Goal: Information Seeking & Learning: Learn about a topic

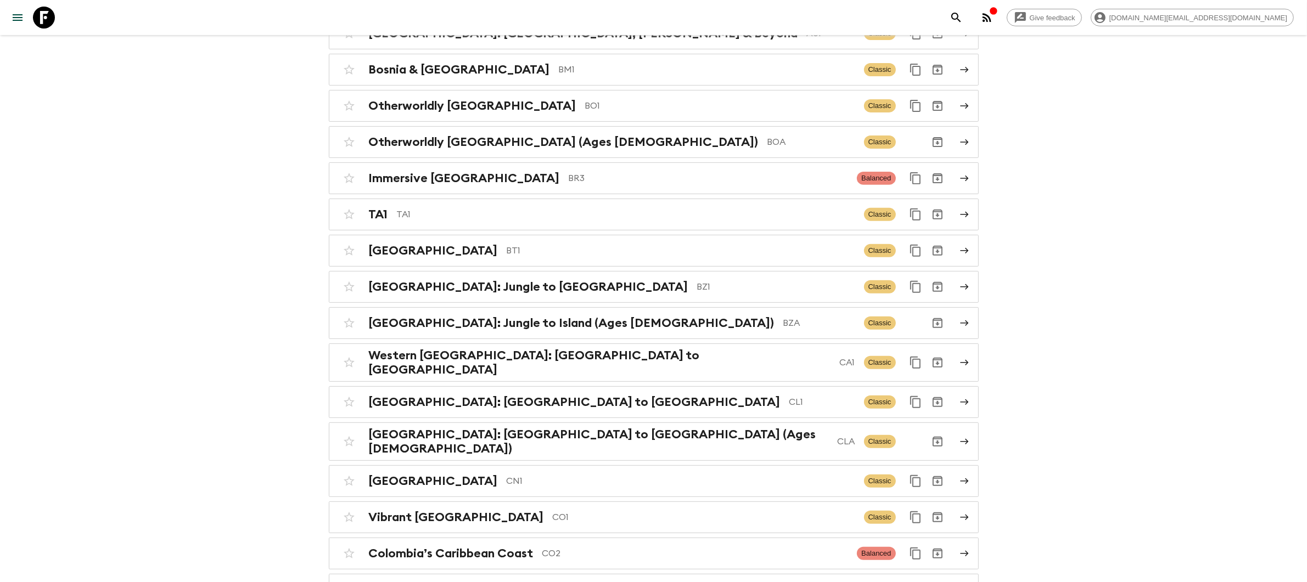
scroll to position [563, 0]
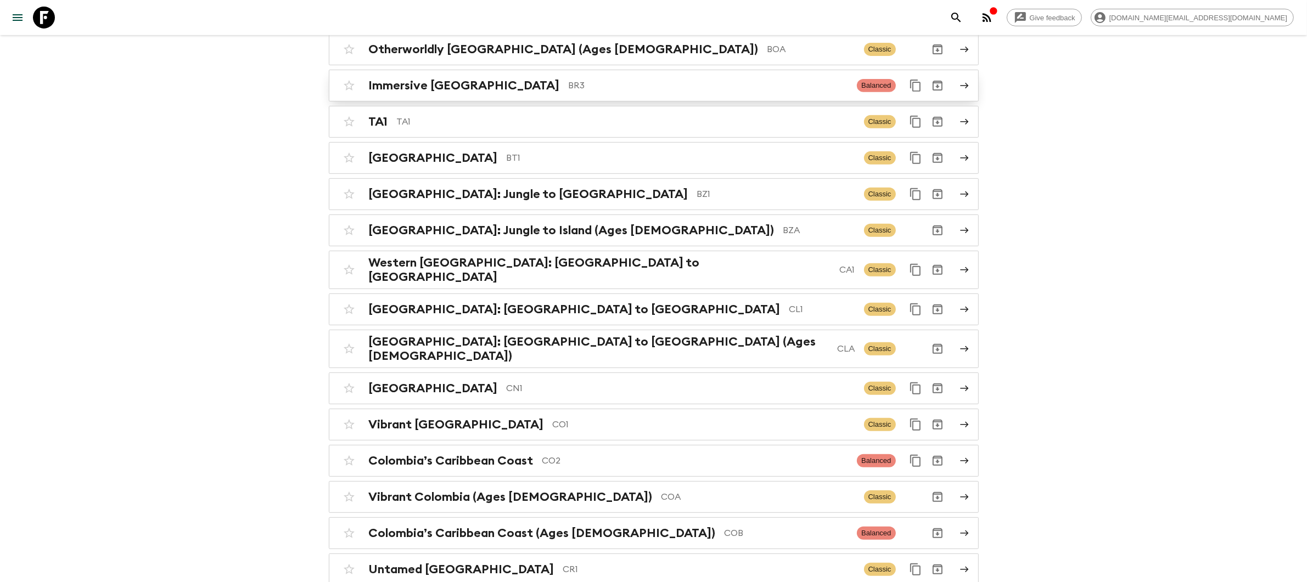
click at [569, 88] on p "BR3" at bounding box center [709, 85] width 280 height 13
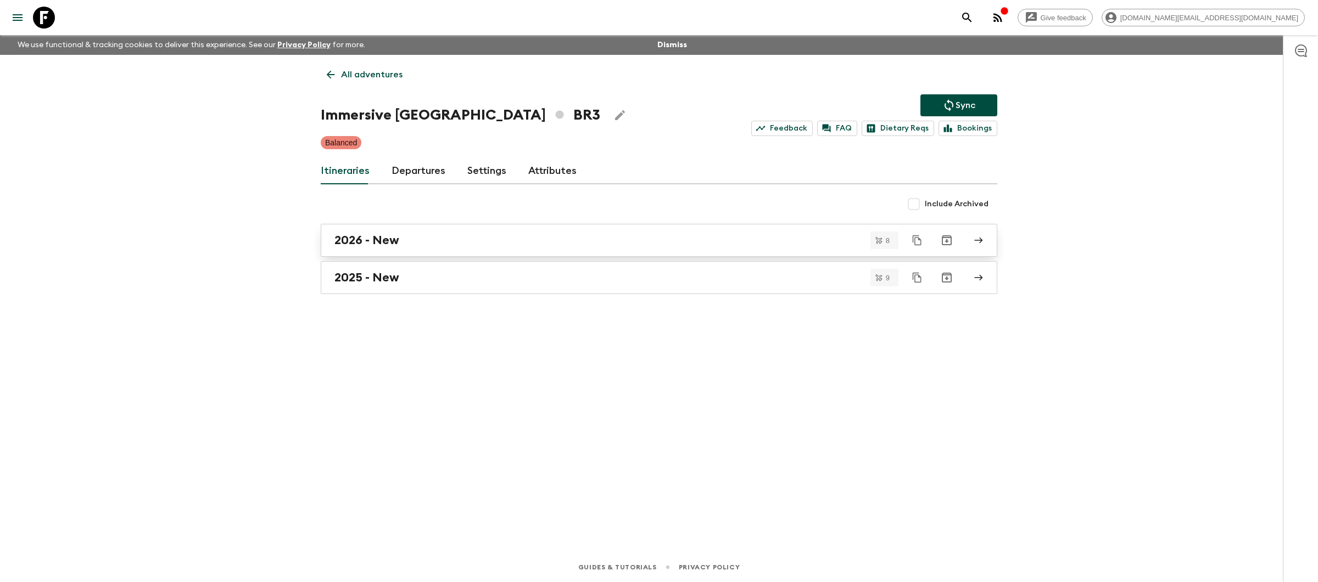
click at [444, 247] on div "2026 - New" at bounding box center [648, 240] width 628 height 14
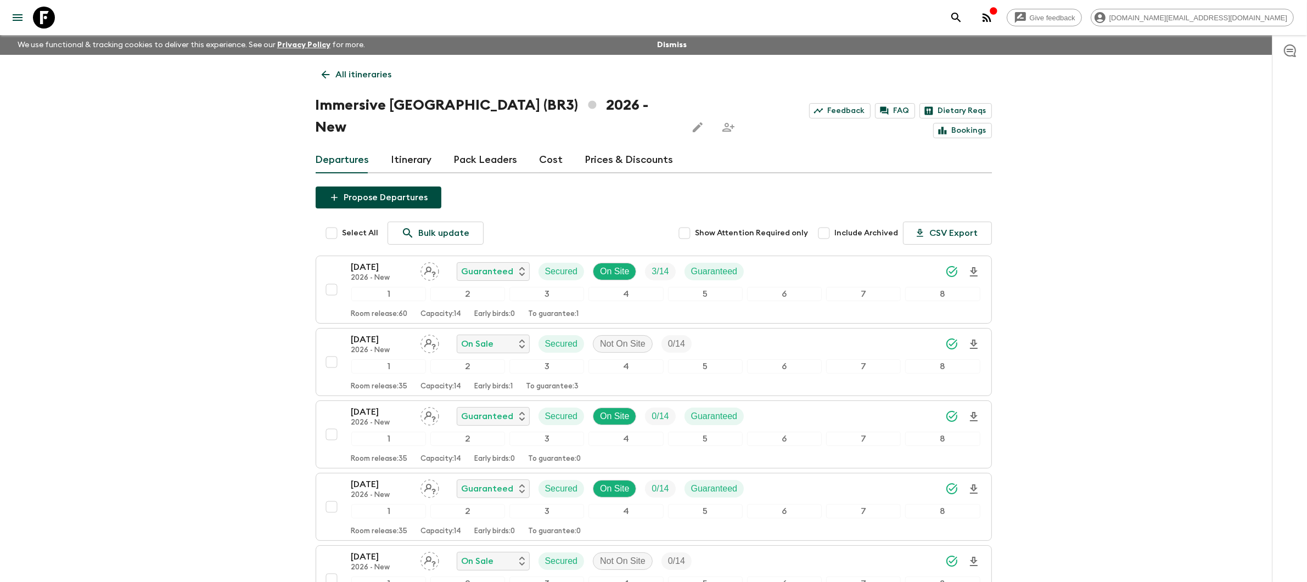
click at [341, 73] on p "All itineraries" at bounding box center [364, 74] width 56 height 13
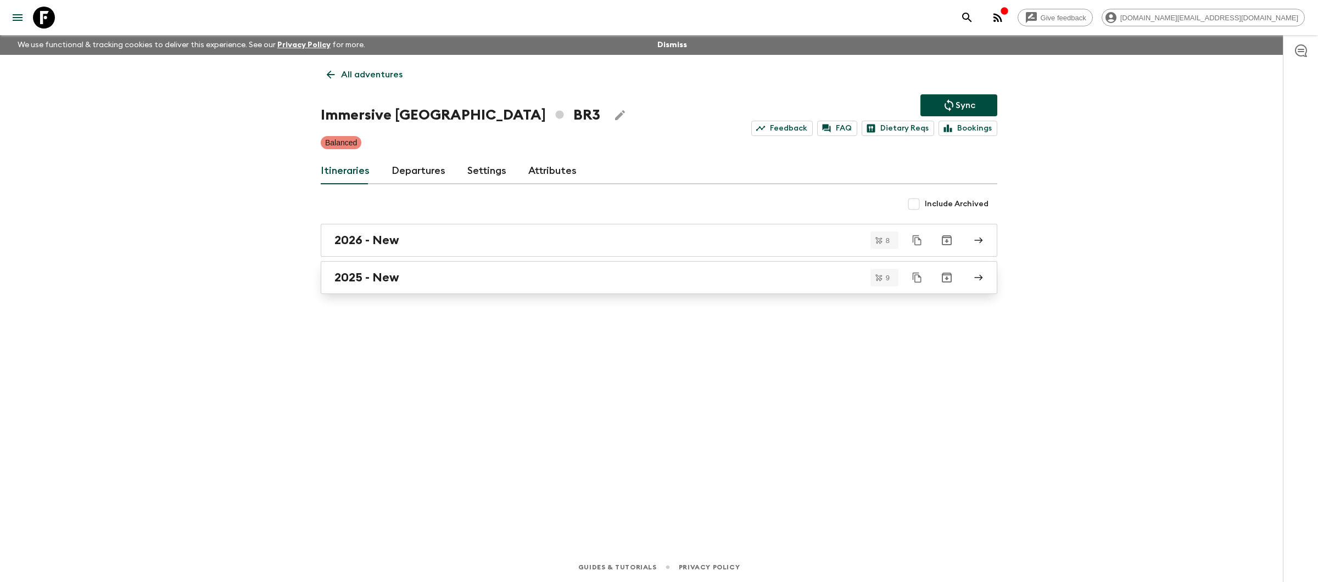
click at [462, 273] on div "2025 - New" at bounding box center [648, 278] width 628 height 14
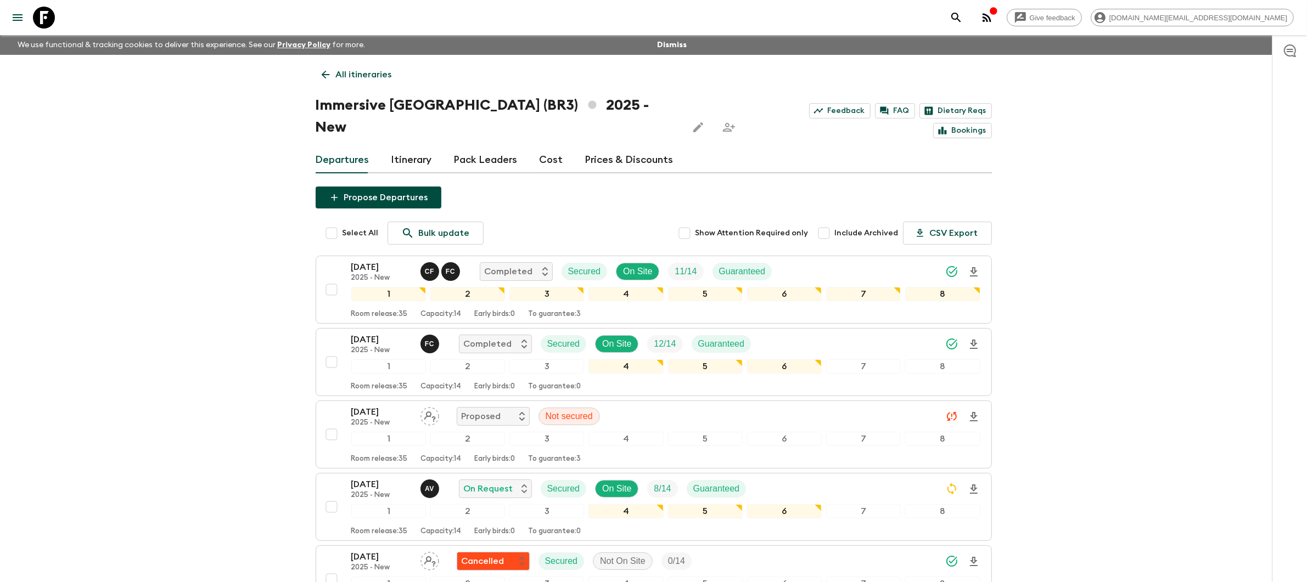
click at [611, 147] on link "Prices & Discounts" at bounding box center [629, 160] width 88 height 26
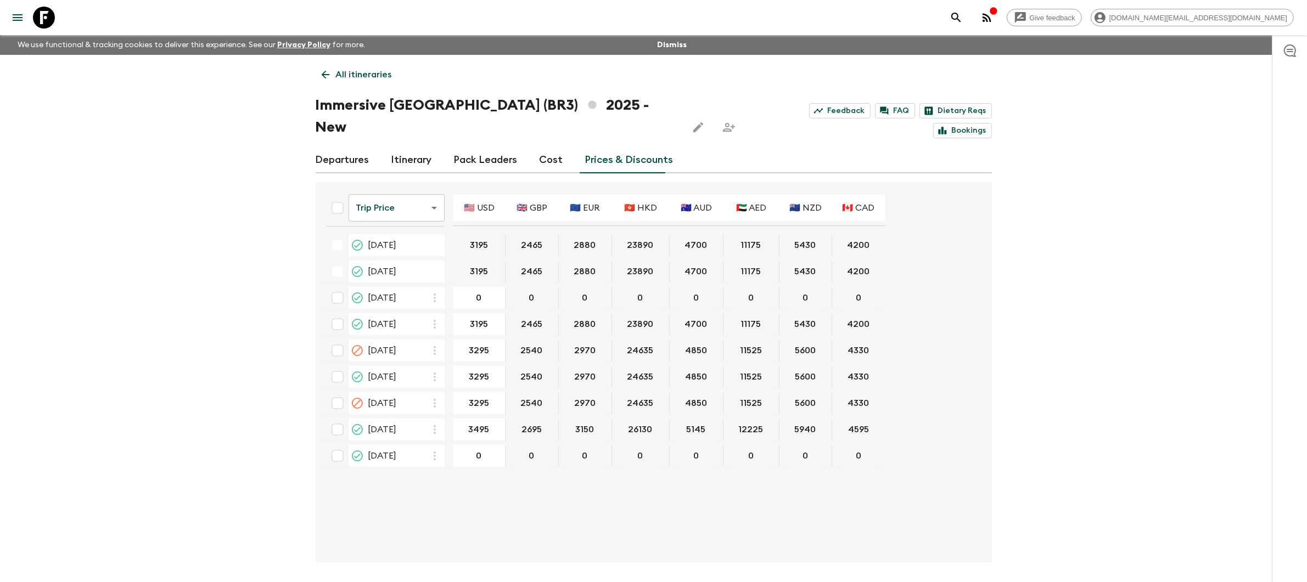
click at [357, 74] on p "All itineraries" at bounding box center [364, 74] width 56 height 13
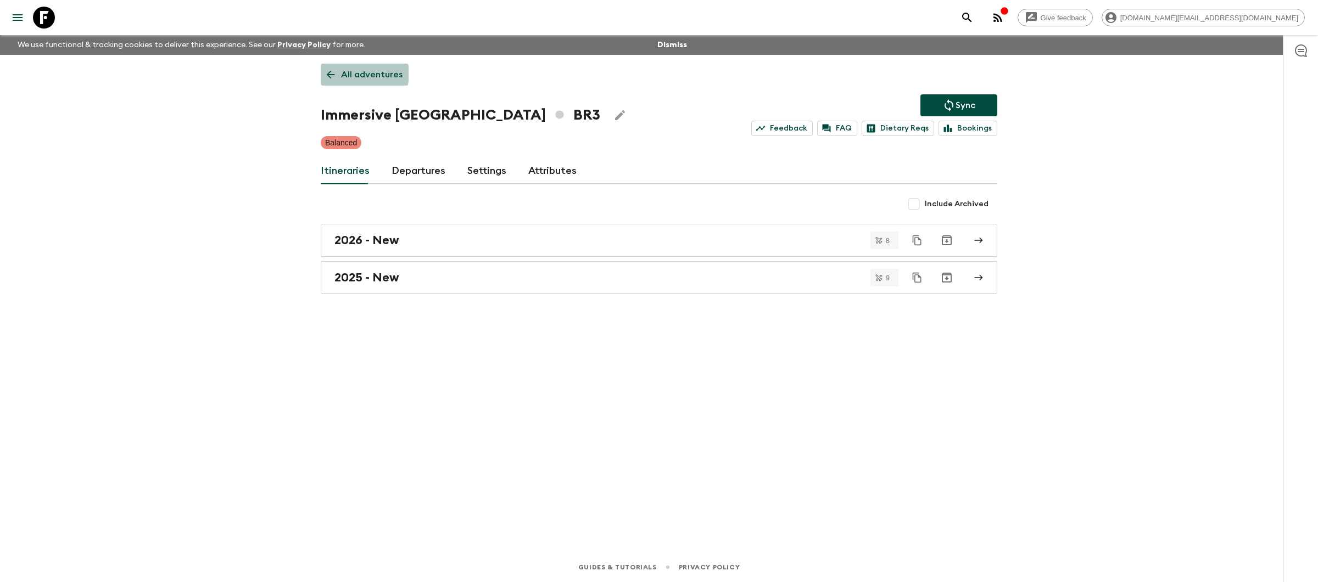
click at [357, 74] on p "All adventures" at bounding box center [371, 74] width 61 height 13
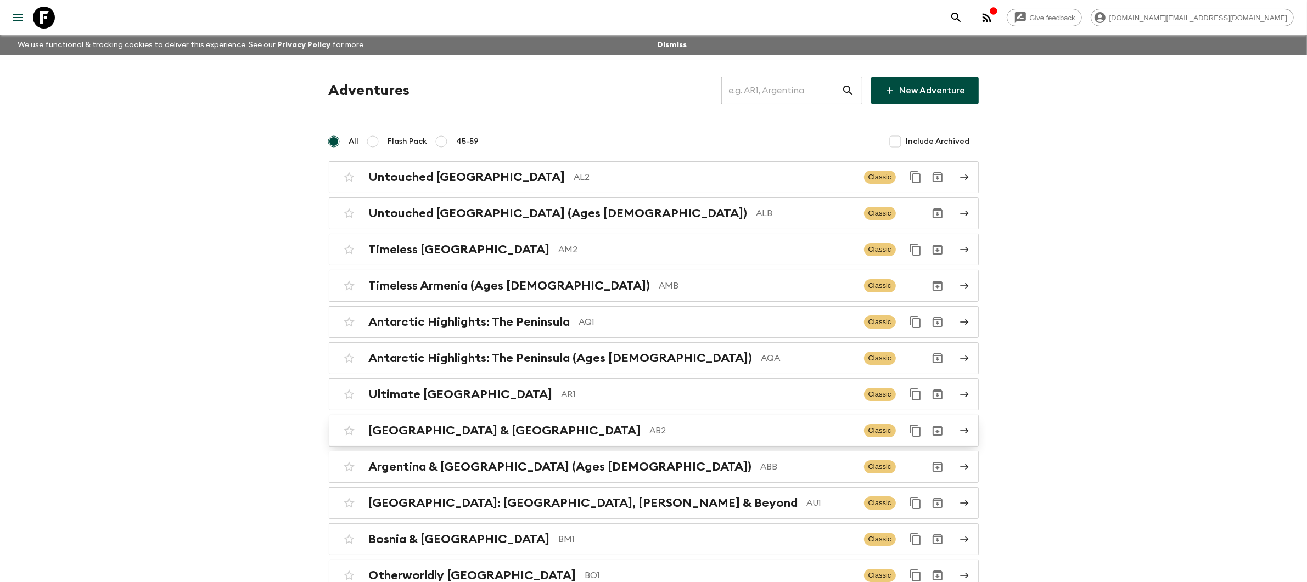
click at [565, 440] on div "Argentina & [GEOGRAPHIC_DATA] AB2 Classic" at bounding box center [632, 431] width 589 height 22
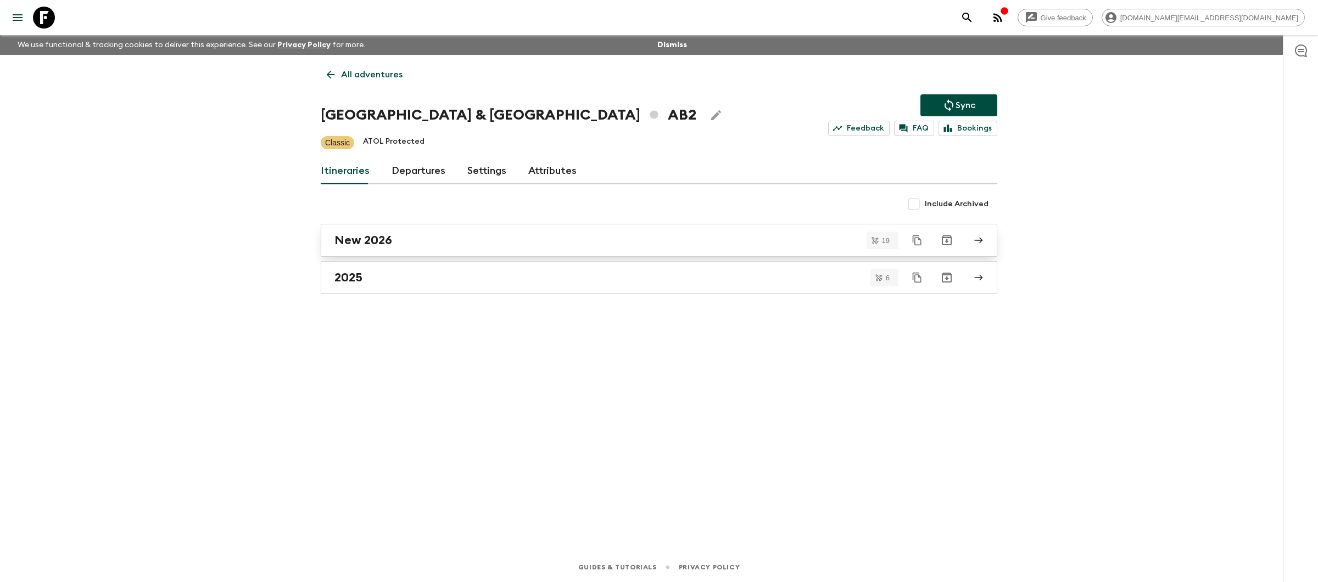
click at [429, 243] on div "New 2026" at bounding box center [648, 240] width 628 height 14
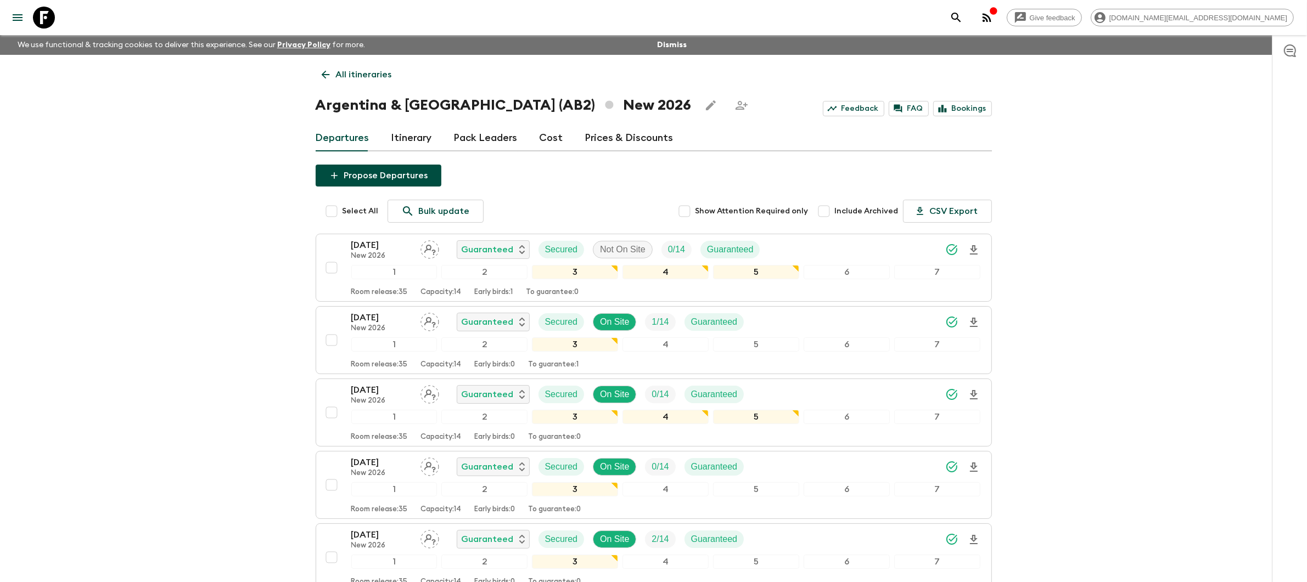
click at [557, 142] on link "Cost" at bounding box center [552, 138] width 24 height 26
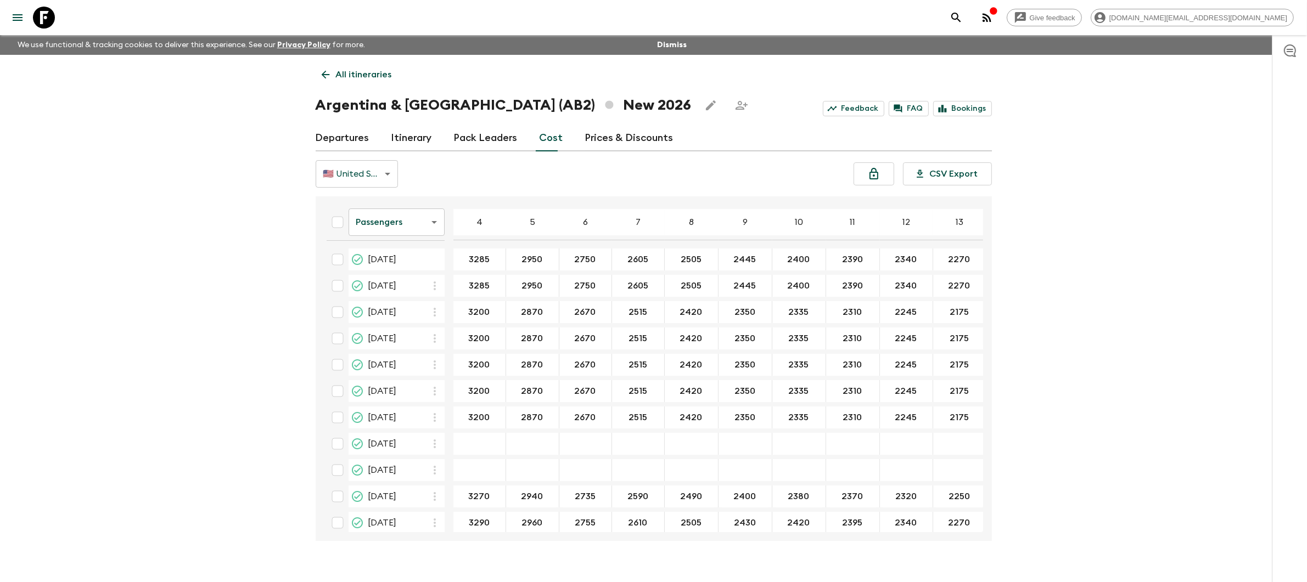
click at [606, 139] on link "Prices & Discounts" at bounding box center [629, 138] width 88 height 26
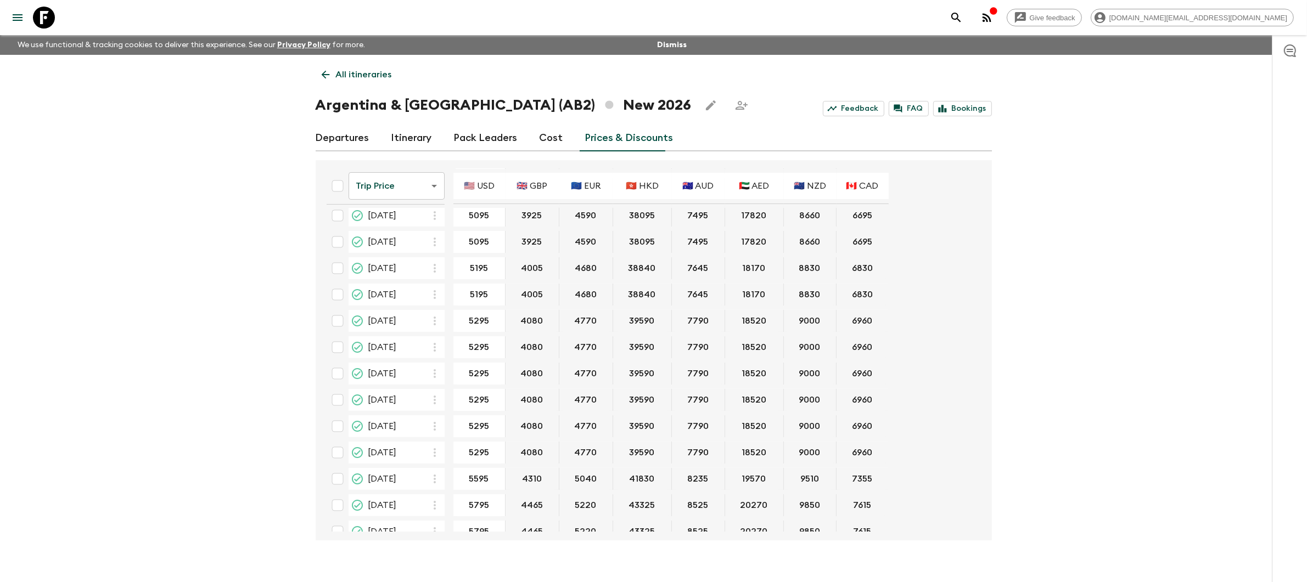
scroll to position [175, 0]
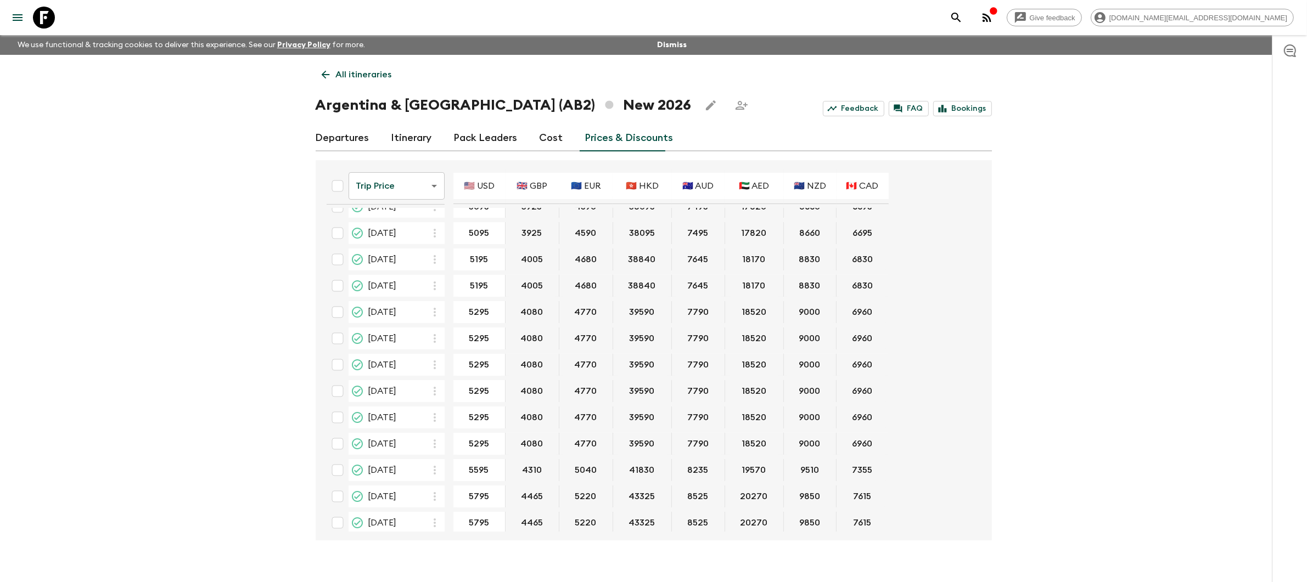
click at [427, 139] on link "Itinerary" at bounding box center [411, 138] width 41 height 26
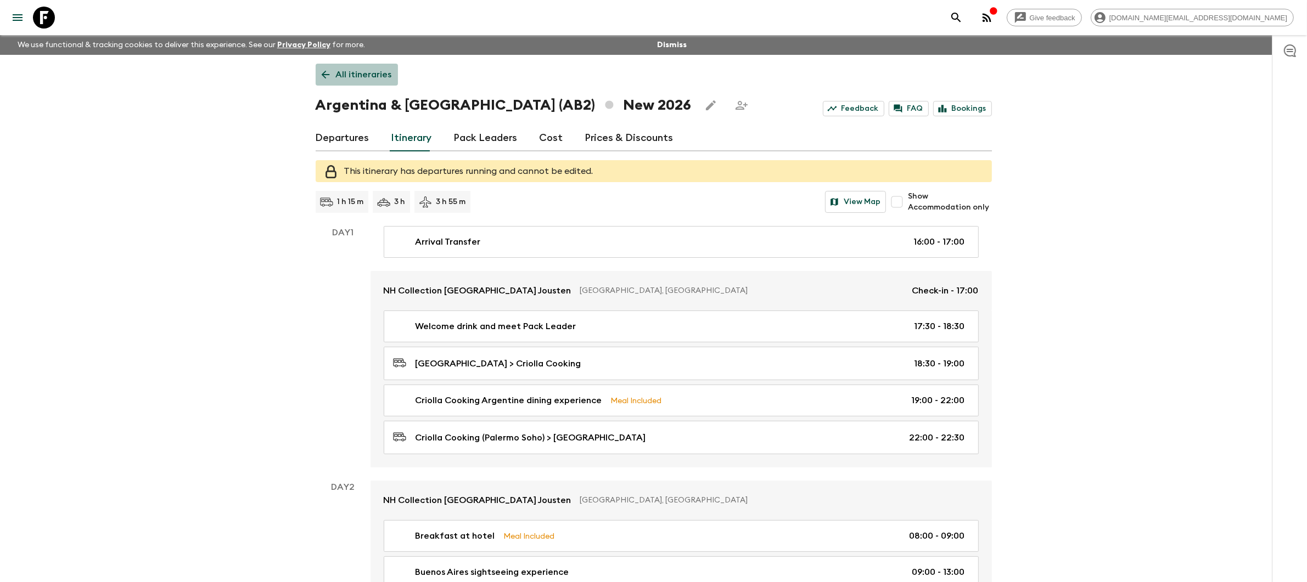
click at [361, 73] on p "All itineraries" at bounding box center [364, 74] width 56 height 13
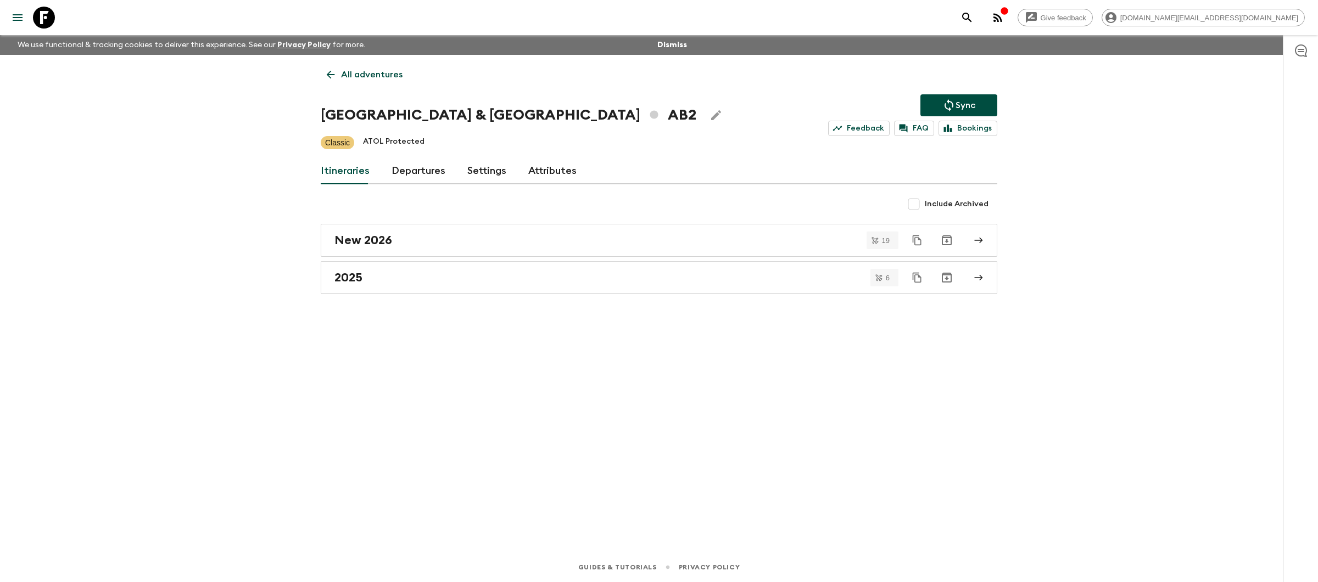
click at [361, 73] on p "All adventures" at bounding box center [371, 74] width 61 height 13
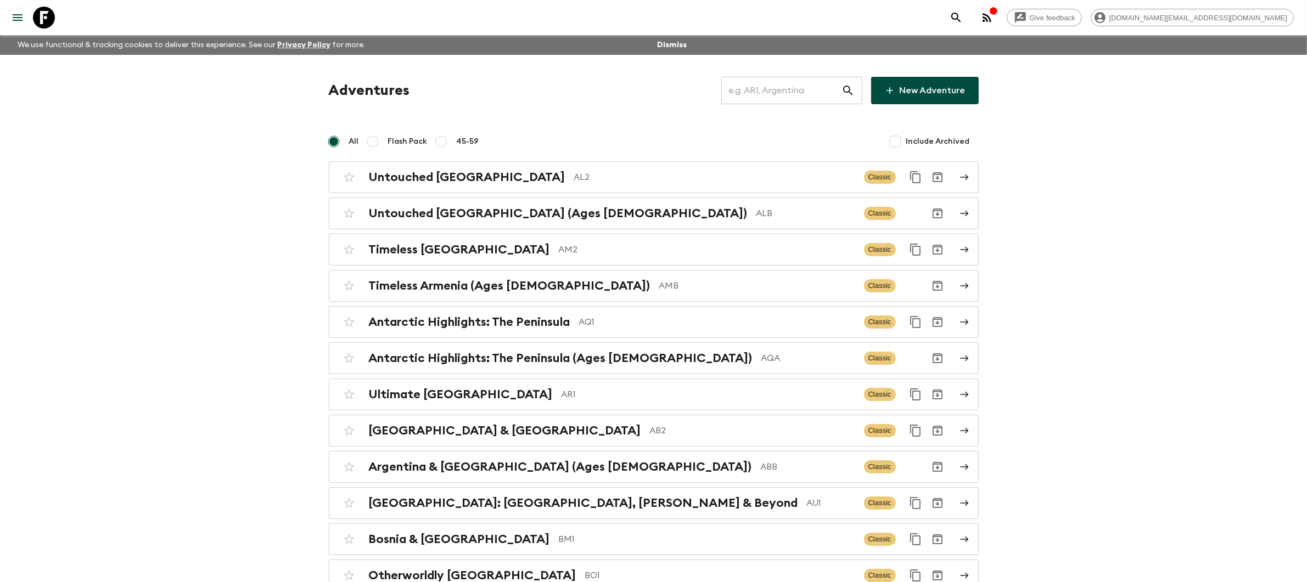
click at [792, 99] on input "text" at bounding box center [781, 90] width 120 height 31
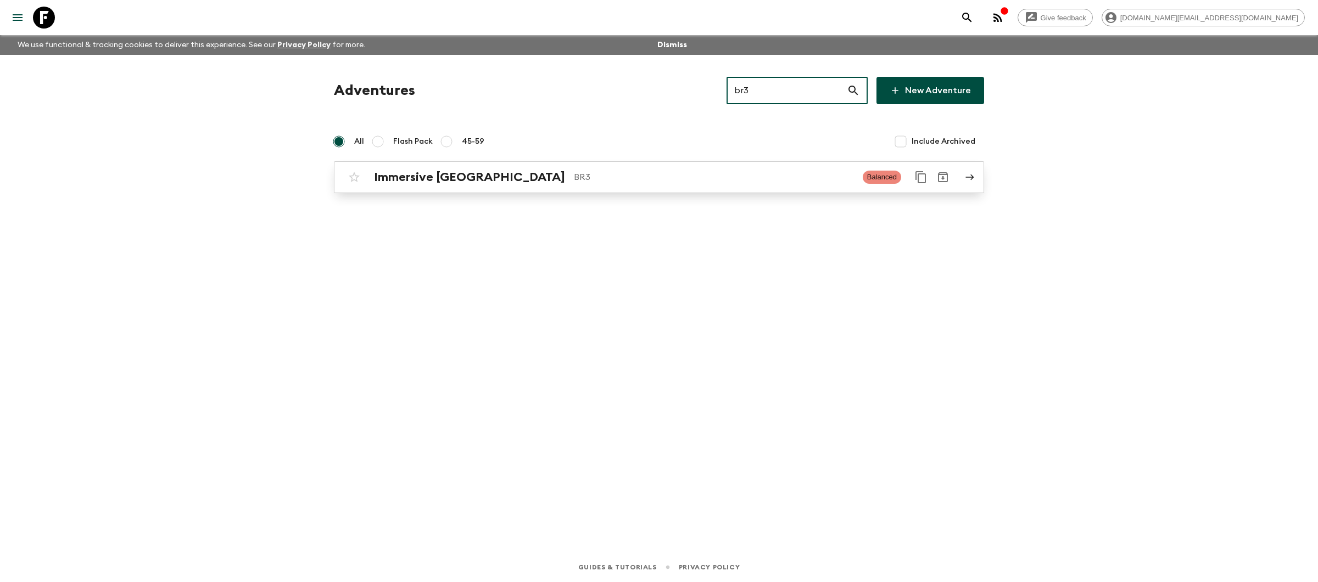
type input "br3"
click at [688, 178] on p "BR3" at bounding box center [714, 177] width 280 height 13
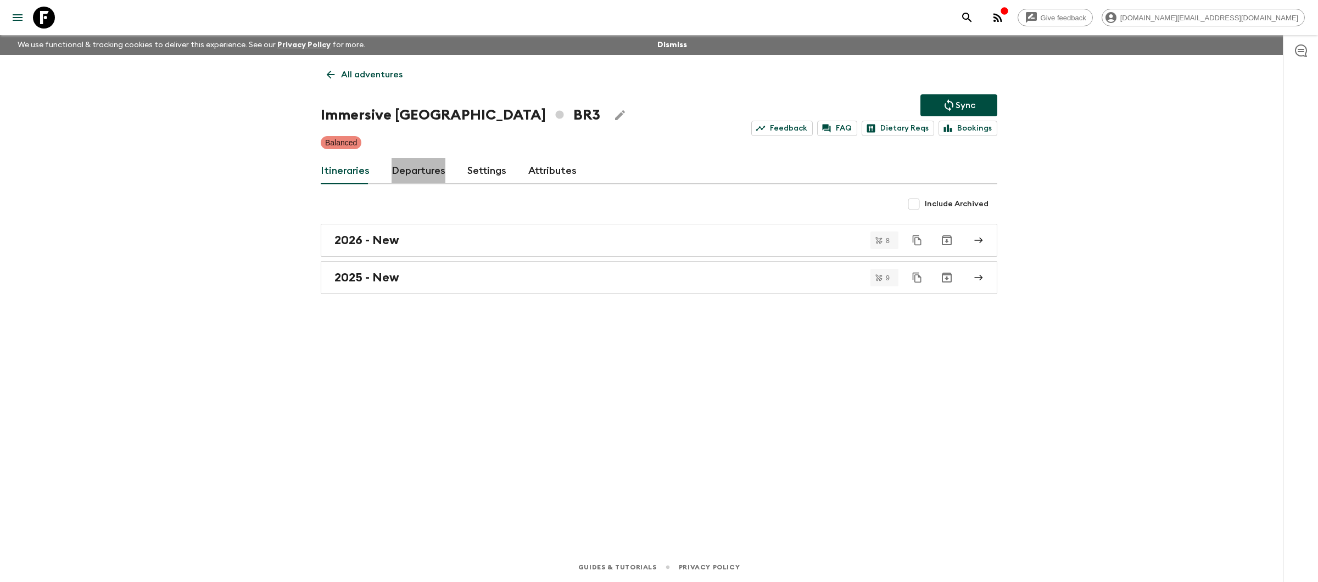
click at [408, 170] on link "Departures" at bounding box center [418, 171] width 54 height 26
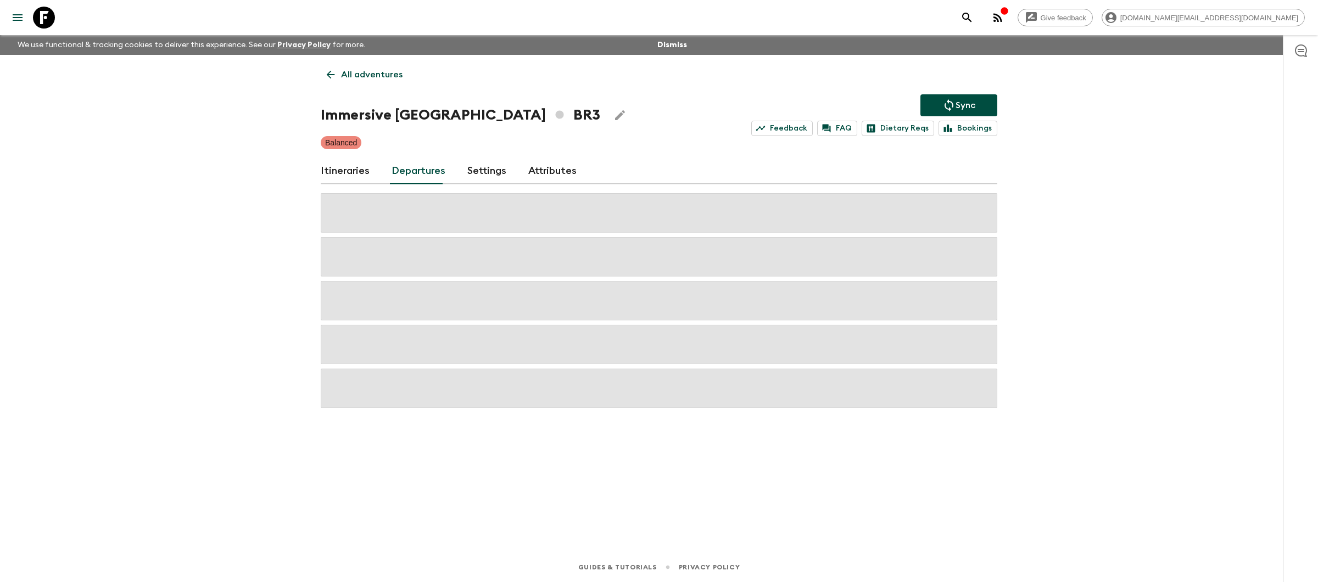
click at [334, 171] on link "Itineraries" at bounding box center [345, 171] width 49 height 26
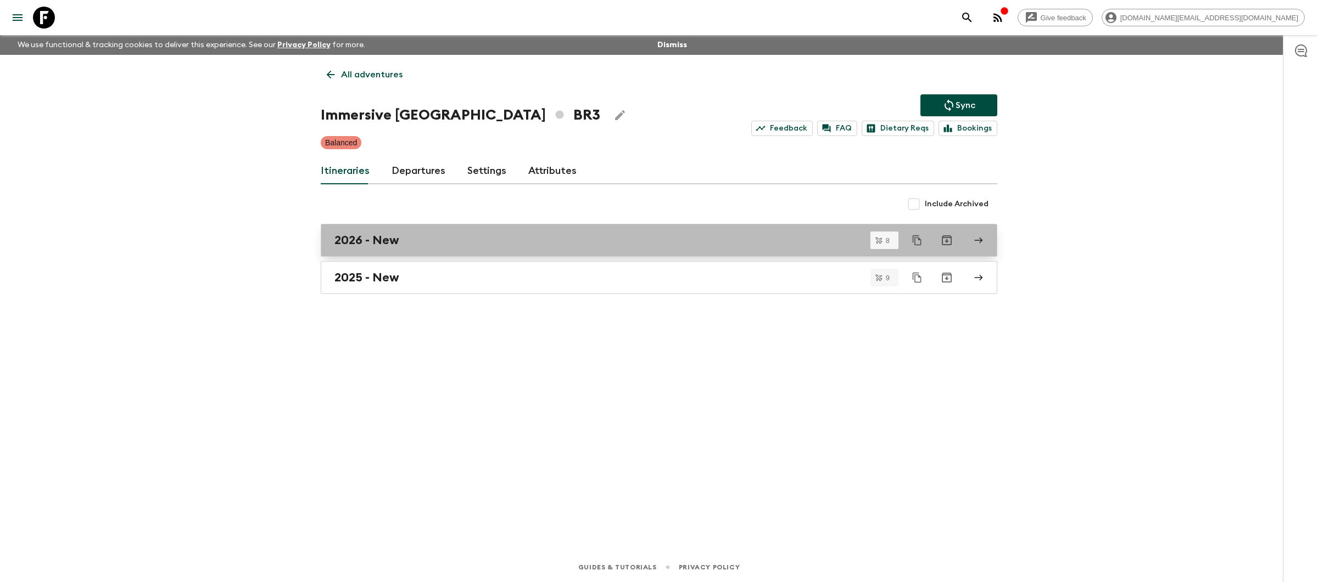
click at [475, 240] on div "2026 - New" at bounding box center [648, 240] width 628 height 14
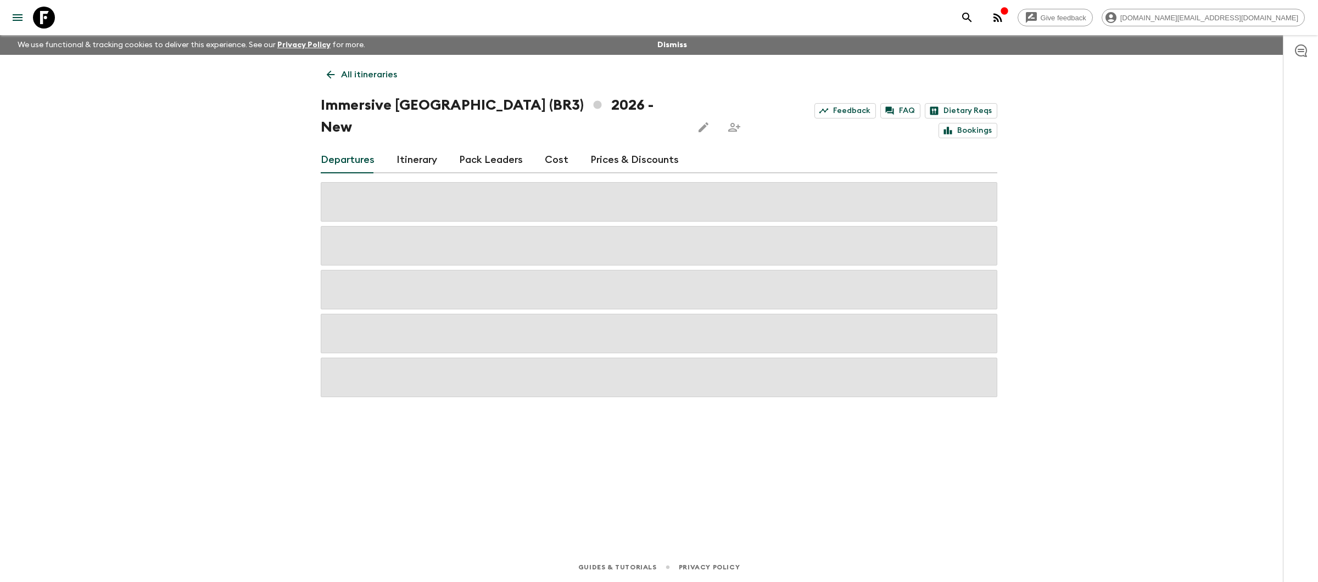
click at [400, 147] on link "Itinerary" at bounding box center [416, 160] width 41 height 26
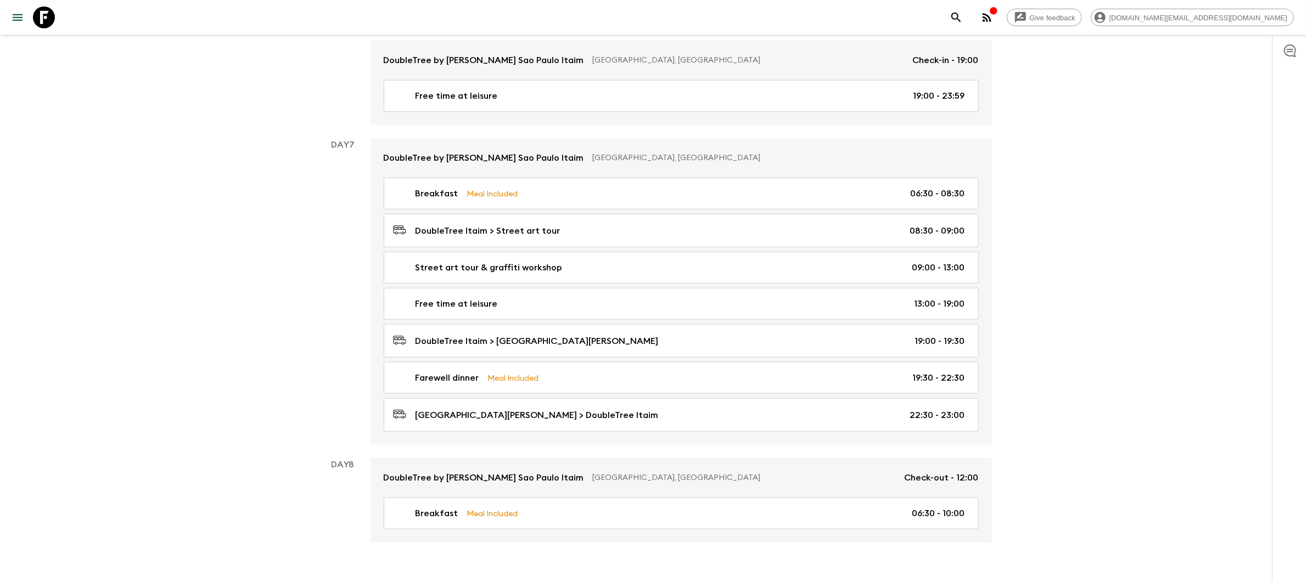
scroll to position [1613, 0]
